Goal: Book appointment/travel/reservation

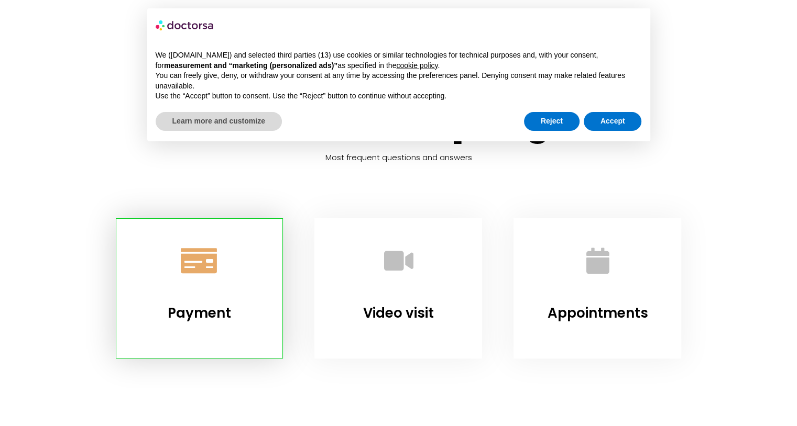
drag, startPoint x: 0, startPoint y: 0, endPoint x: 218, endPoint y: 279, distance: 354.2
click at [218, 279] on link "Payment" at bounding box center [199, 260] width 63 height 63
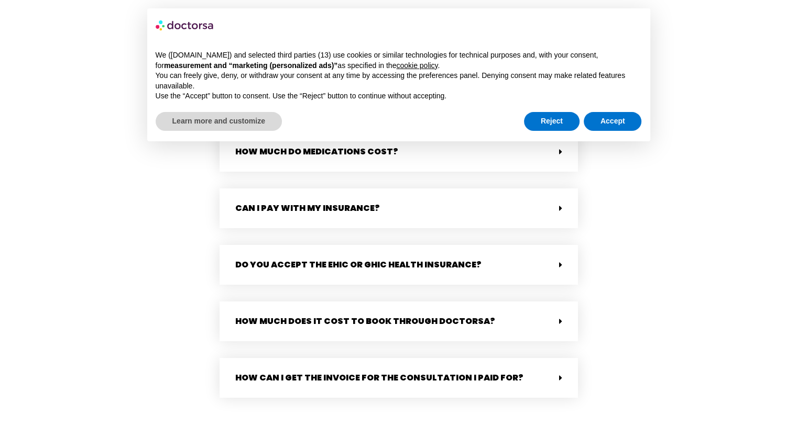
scroll to position [479, 0]
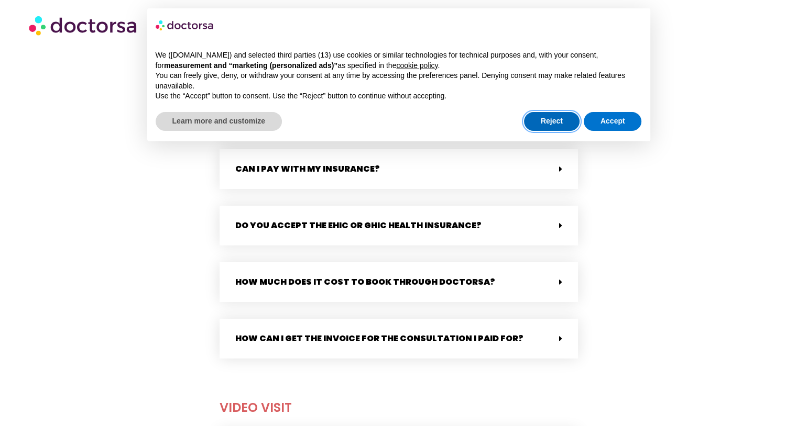
click at [561, 123] on button "Reject" at bounding box center [552, 121] width 56 height 19
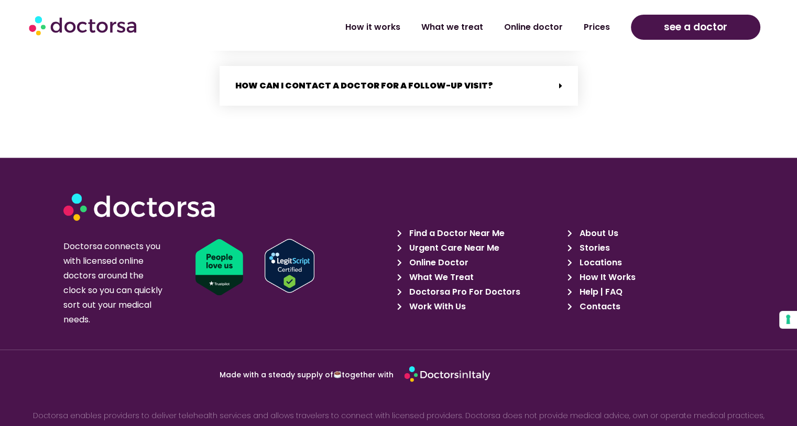
scroll to position [2279, 0]
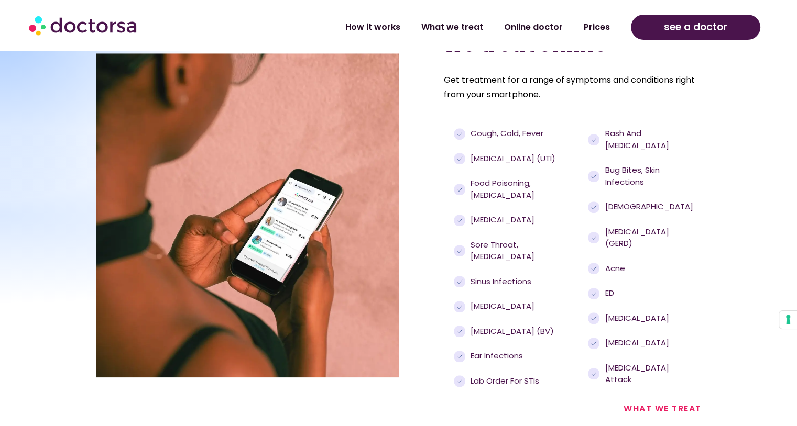
scroll to position [1081, 0]
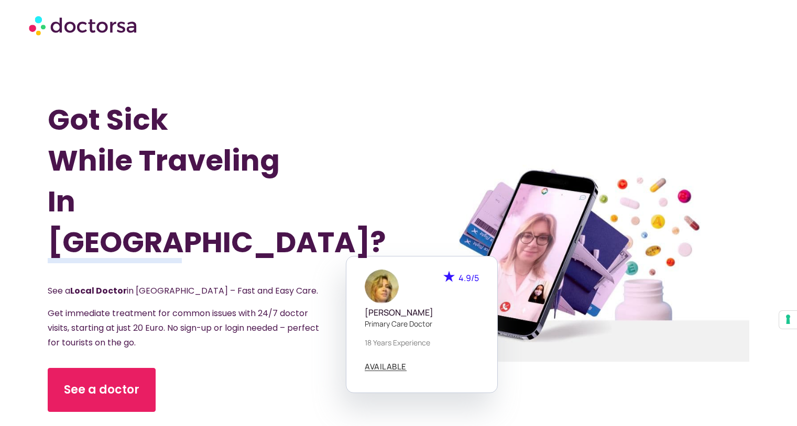
scroll to position [108, 0]
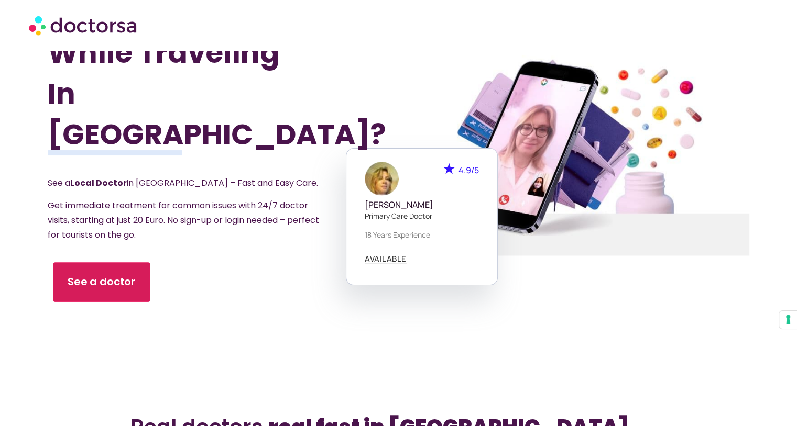
click at [48, 282] on div "See a doctor" at bounding box center [197, 282] width 298 height 44
click at [81, 275] on span "See a doctor" at bounding box center [102, 282] width 68 height 15
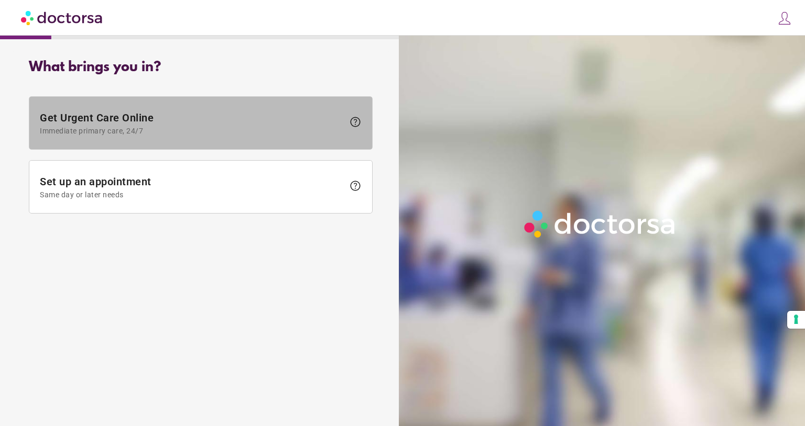
click at [264, 132] on span "Immediate primary care, 24/7" at bounding box center [192, 131] width 304 height 8
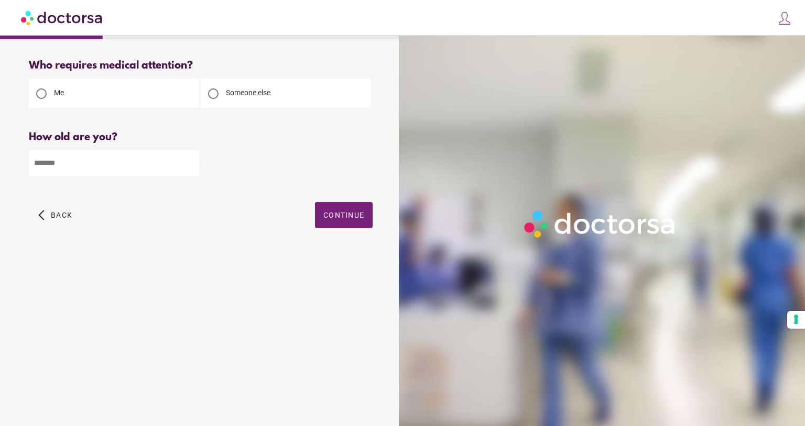
click at [148, 167] on input "number" at bounding box center [114, 163] width 170 height 26
type input "**"
click at [330, 222] on span "button" at bounding box center [344, 215] width 58 height 26
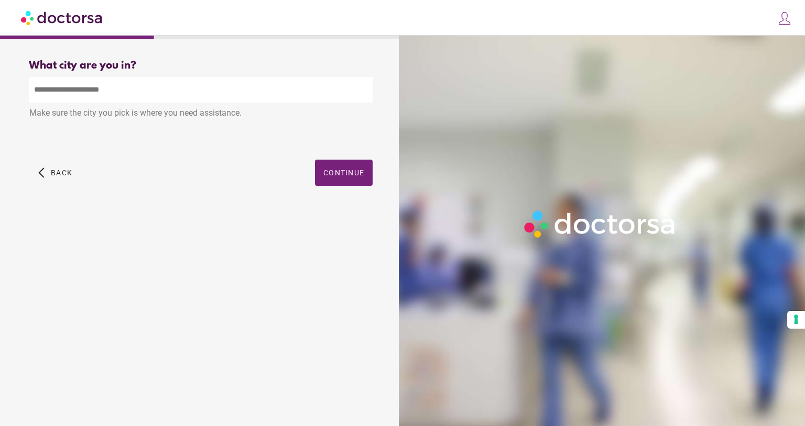
click at [285, 90] on input "text" at bounding box center [201, 90] width 344 height 26
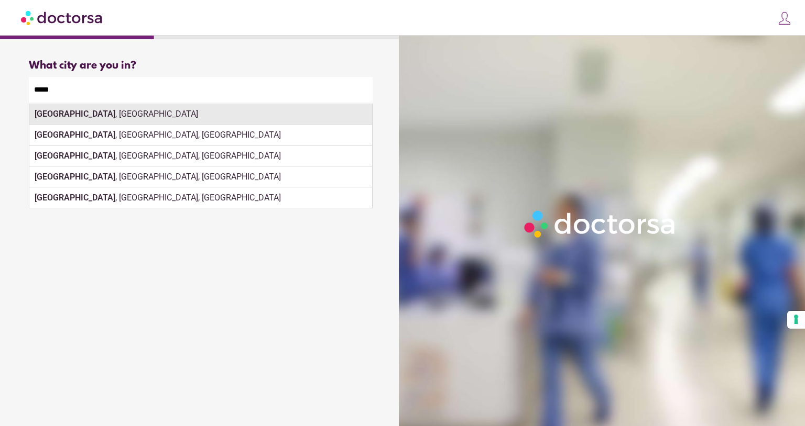
click at [249, 112] on div "[GEOGRAPHIC_DATA] , [GEOGRAPHIC_DATA]" at bounding box center [200, 114] width 343 height 21
type input "**********"
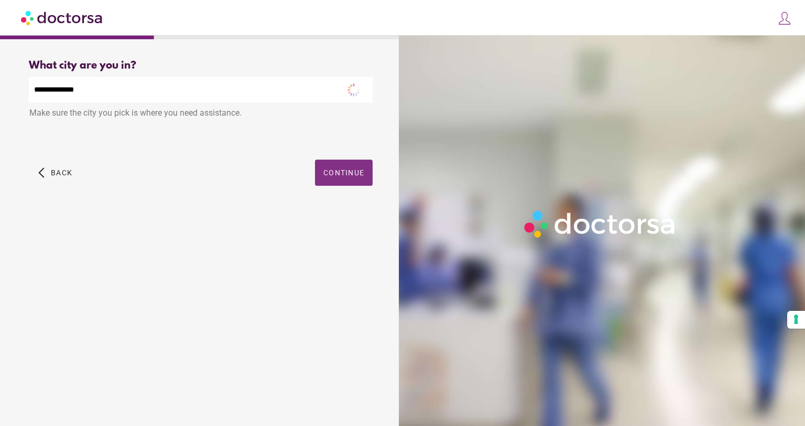
click at [334, 164] on span "button" at bounding box center [344, 173] width 58 height 26
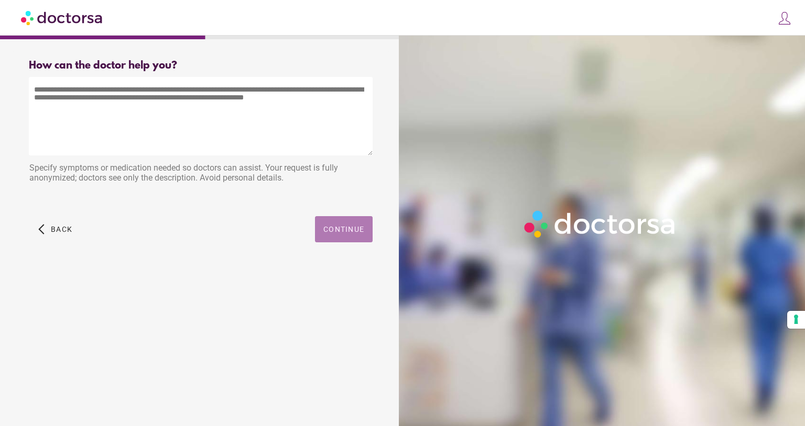
click at [330, 231] on span "Continue" at bounding box center [343, 229] width 41 height 8
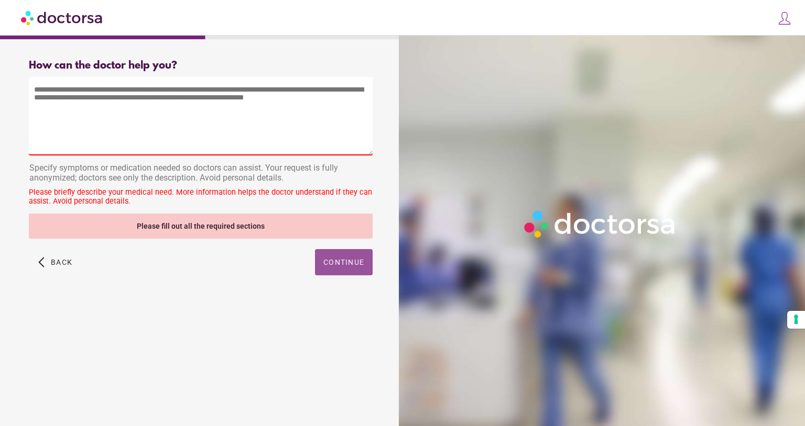
click at [269, 121] on textarea at bounding box center [201, 116] width 344 height 79
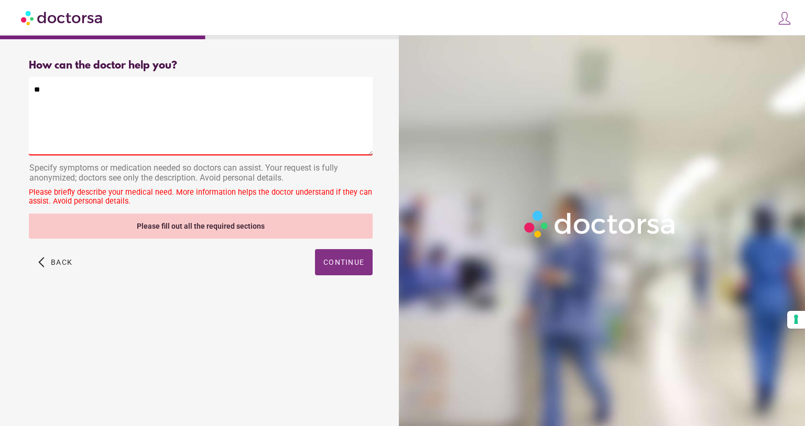
type textarea "**"
click at [344, 270] on span "button" at bounding box center [344, 262] width 58 height 26
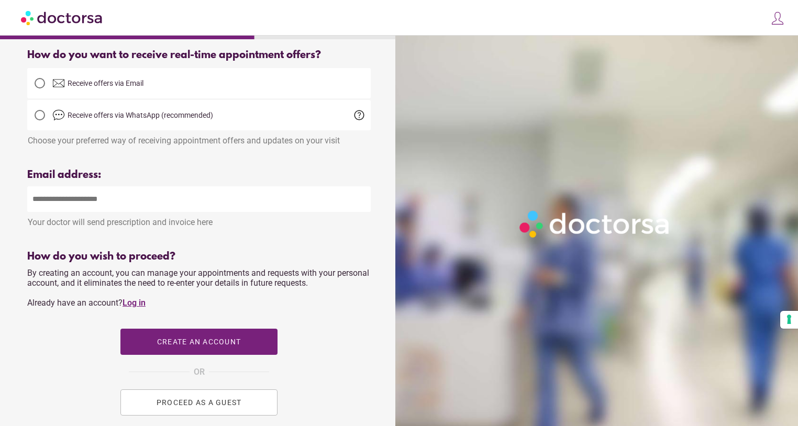
scroll to position [352, 0]
